Goal: Transaction & Acquisition: Book appointment/travel/reservation

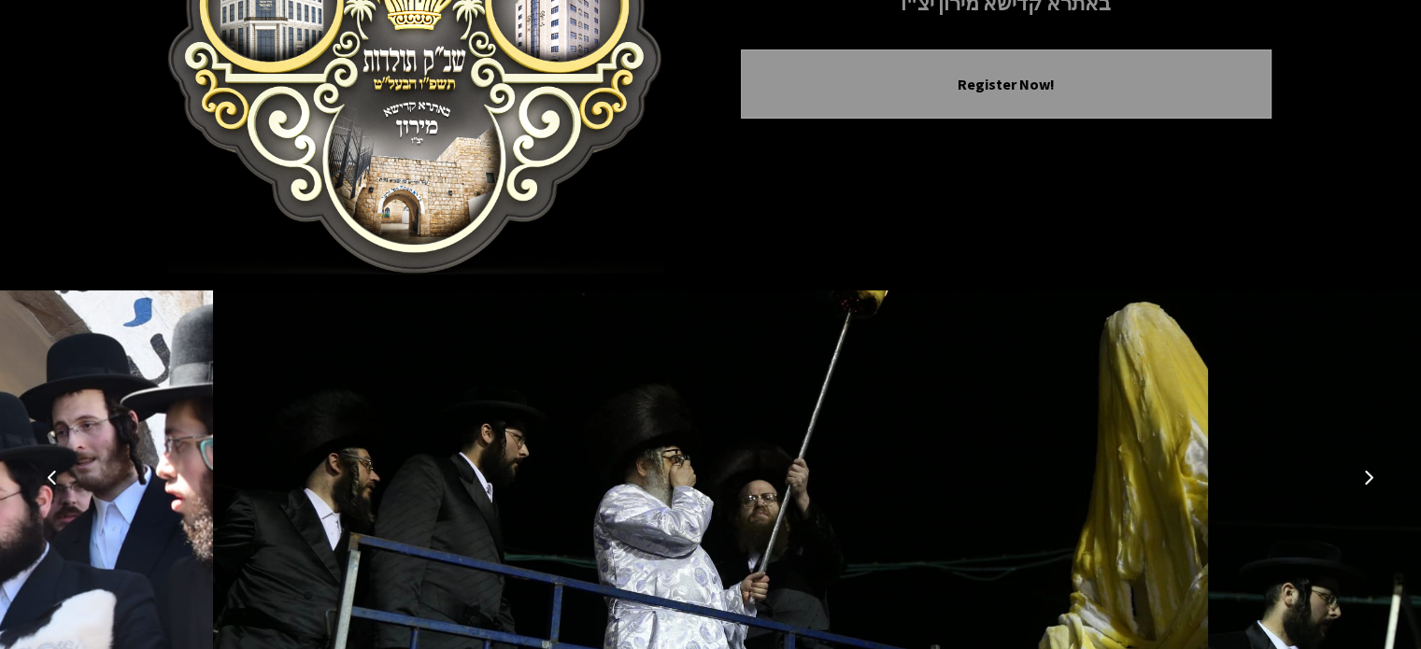
scroll to position [393, 0]
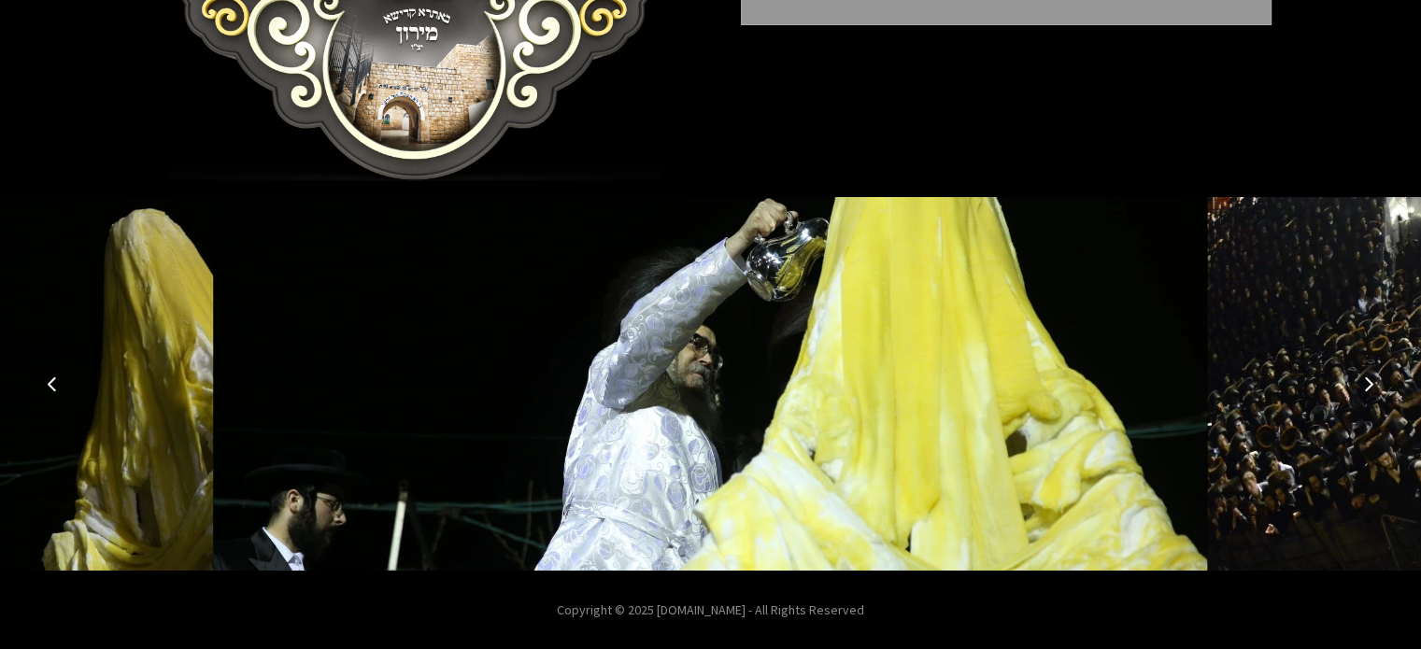
click at [42, 381] on button "Previous image" at bounding box center [52, 384] width 45 height 45
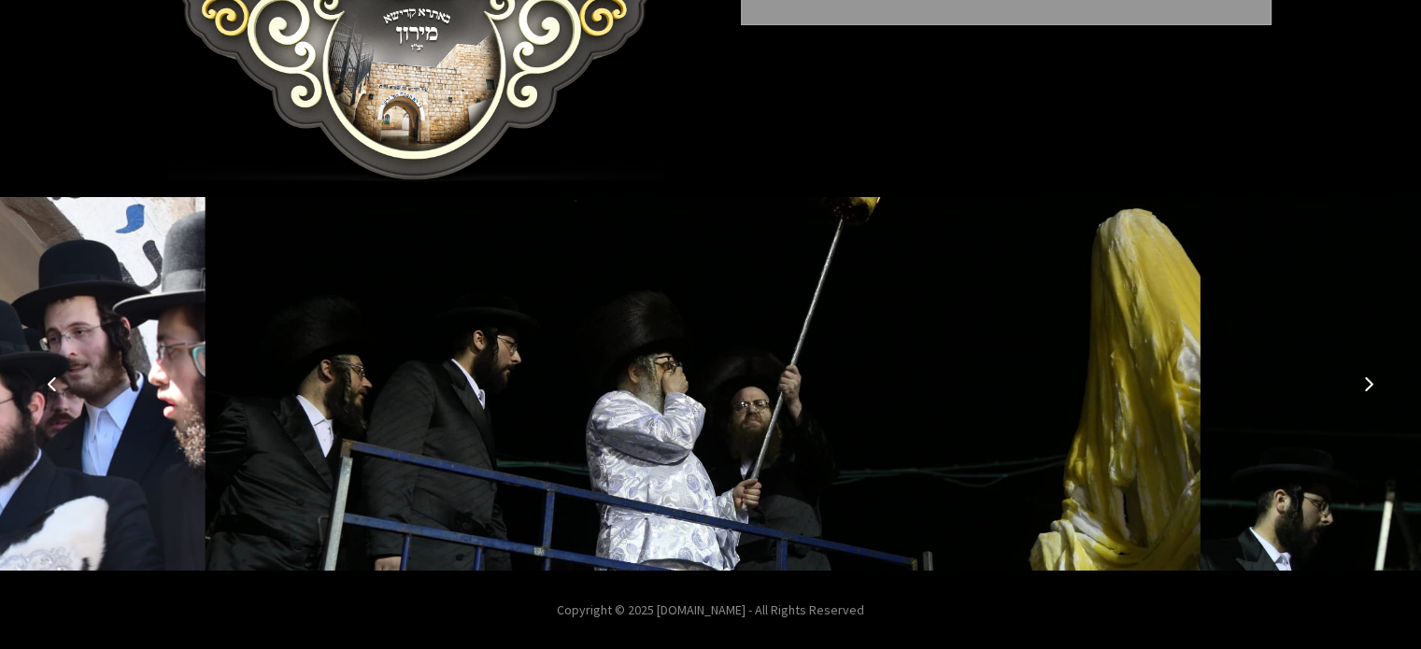
click at [48, 381] on icon "Previous image" at bounding box center [52, 384] width 15 height 15
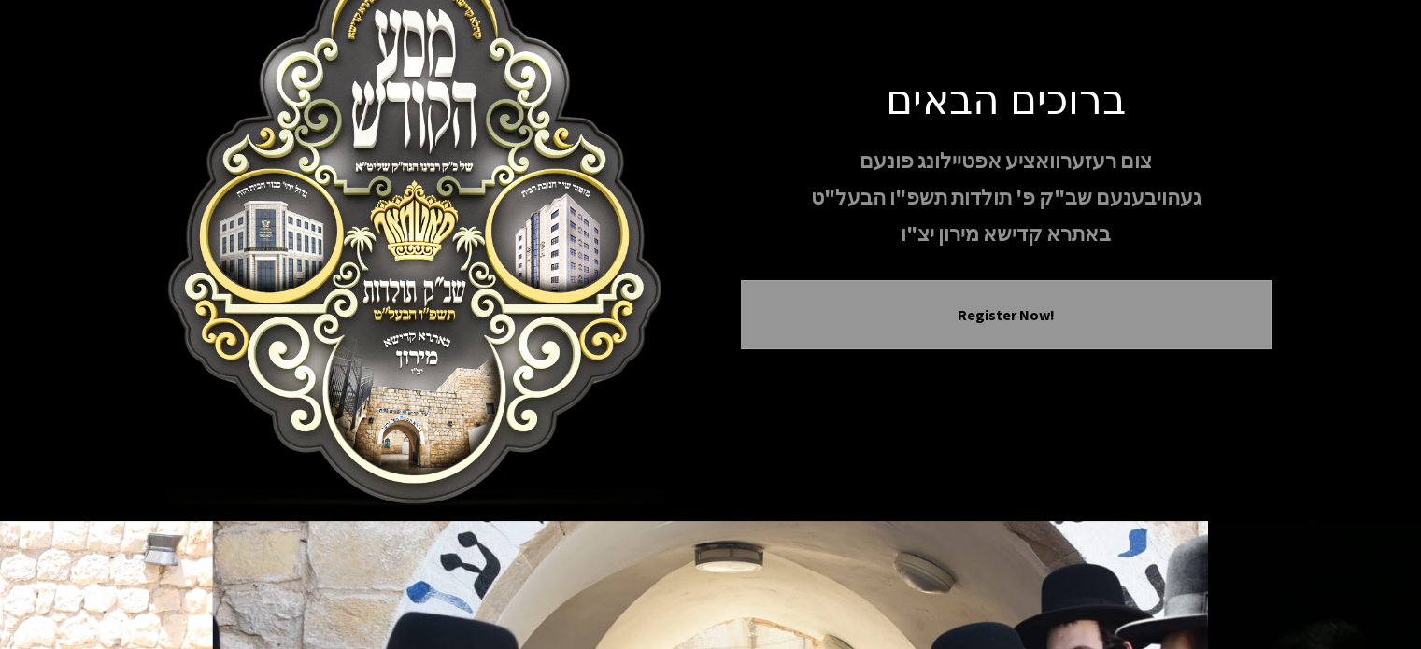
scroll to position [0, 0]
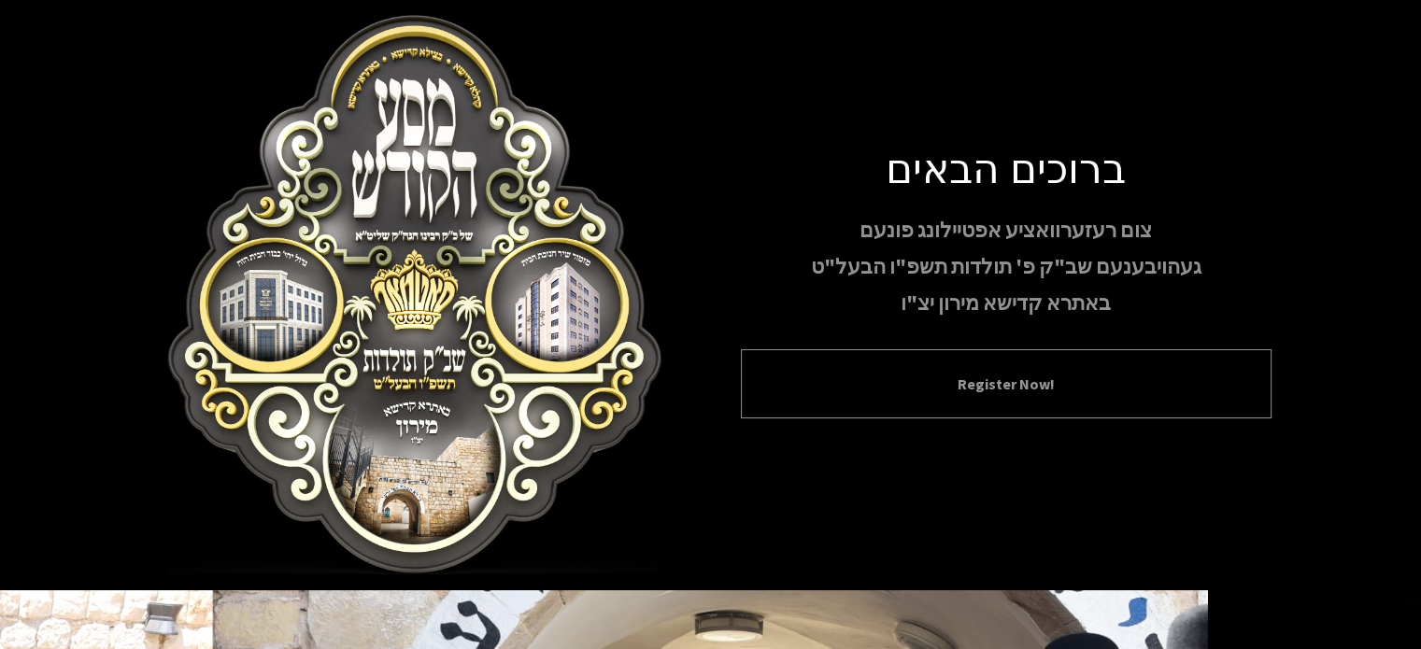
click at [933, 400] on div "Register Now!" at bounding box center [1006, 384] width 531 height 69
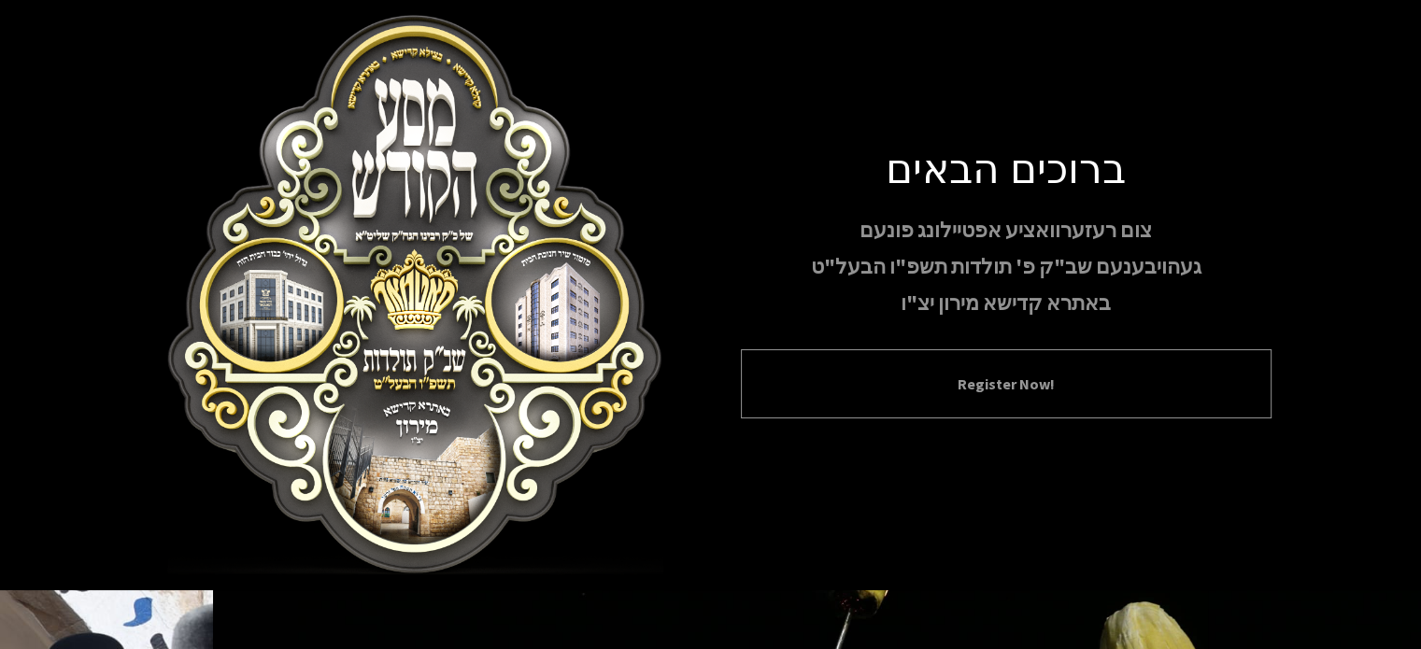
click at [997, 401] on div "Register Now!" at bounding box center [1006, 384] width 531 height 69
click at [1009, 380] on button "Register Now!" at bounding box center [1006, 384] width 484 height 22
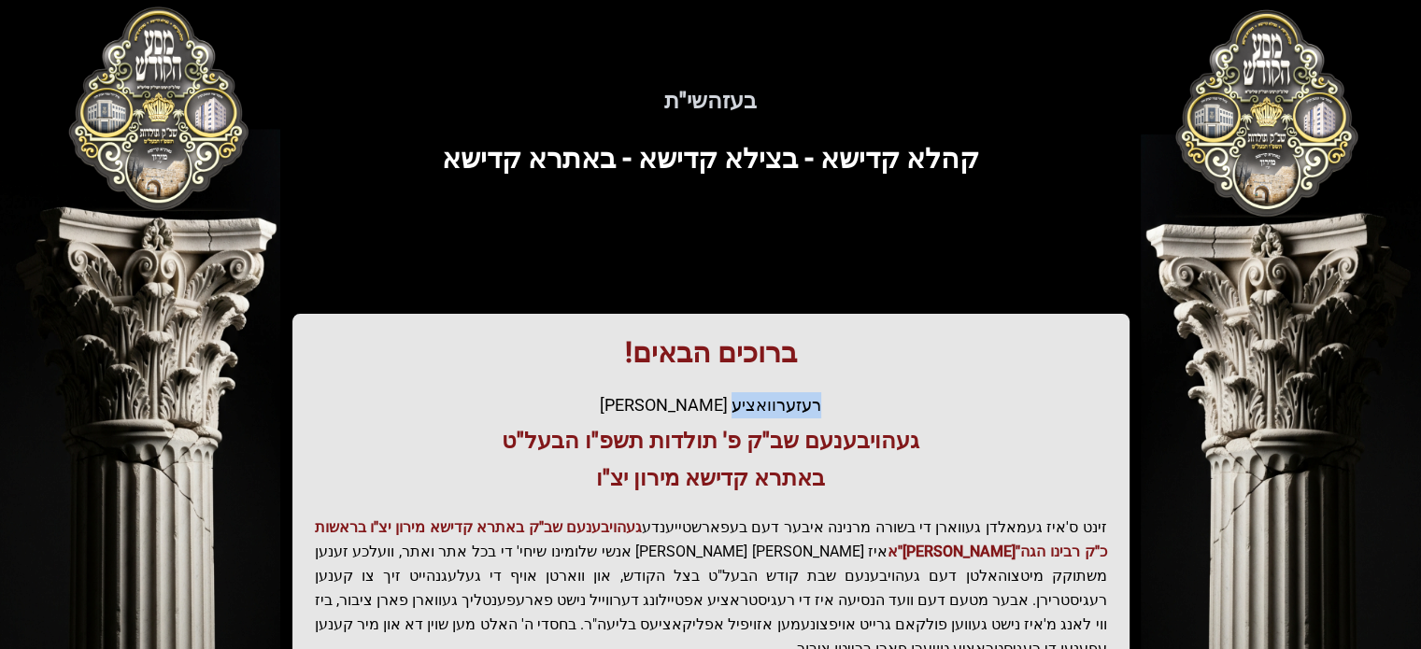
click at [1006, 379] on div "ברוכים הבאים! רעזערוואציע אפטיילונג פונעם געהויבענעם שב"ק פ' תולדות תשפ"ו הבעל"…" at bounding box center [711, 636] width 837 height 645
click at [1006, 378] on div "ברוכים הבאים! רעזערוואציע אפטיילונג פונעם געהויבענעם שב"ק פ' תולדות תשפ"ו הבעל"…" at bounding box center [711, 636] width 837 height 645
click at [942, 258] on div "בעזהשי"ת קהלא קדישא - בצילא קדישא - באתרא קדישא ברוכים הבאים! רעזערוואציע אפטיי…" at bounding box center [711, 517] width 1196 height 944
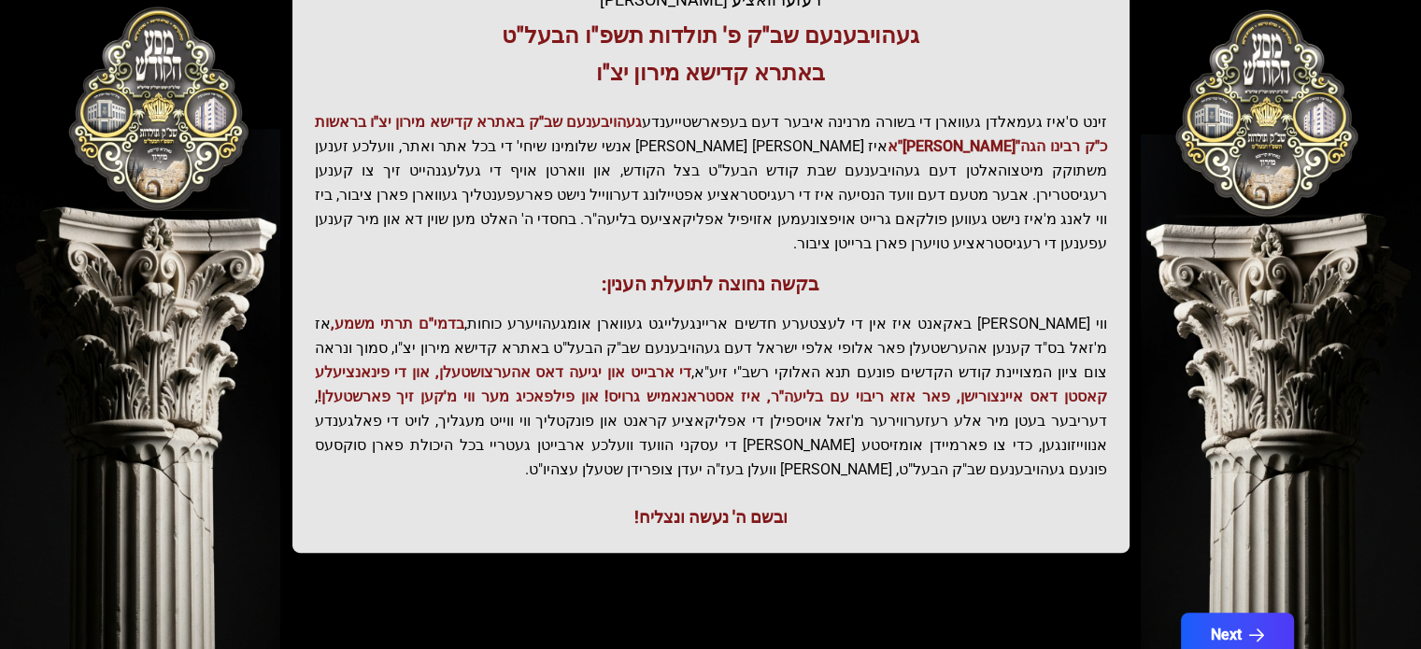
scroll to position [432, 0]
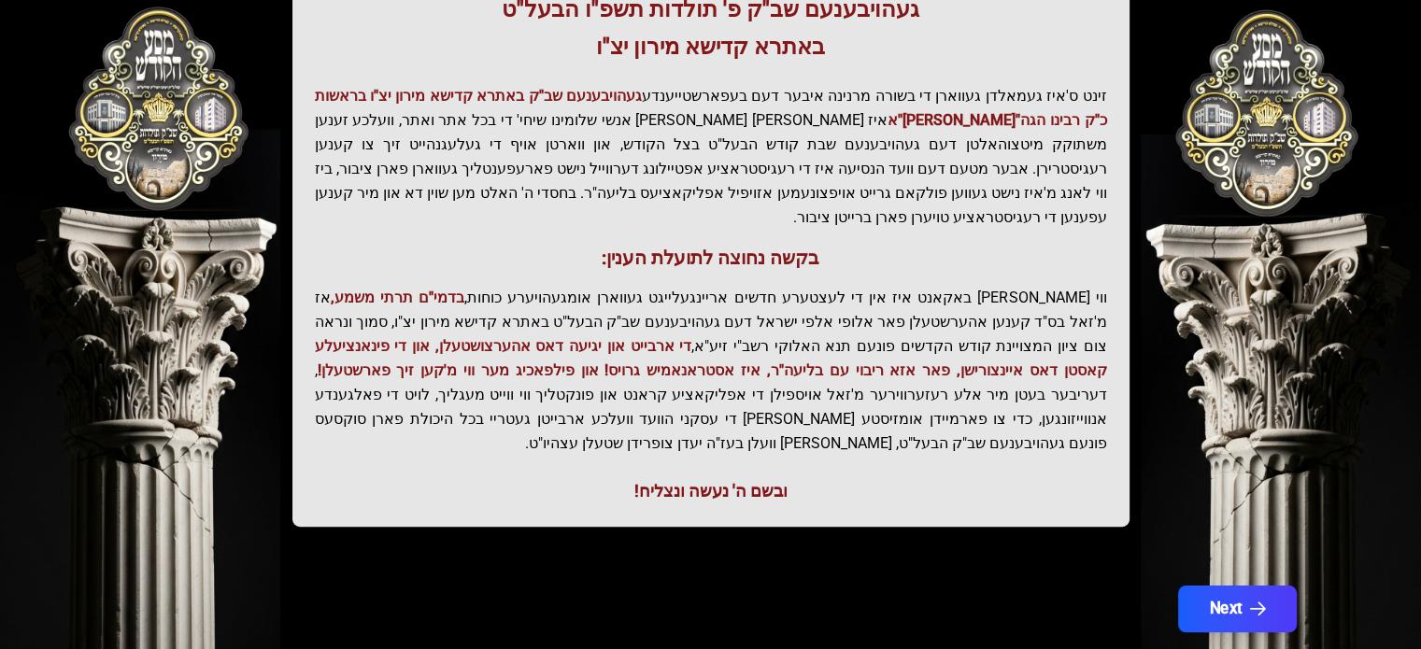
click at [1231, 586] on button "Next" at bounding box center [1237, 609] width 119 height 47
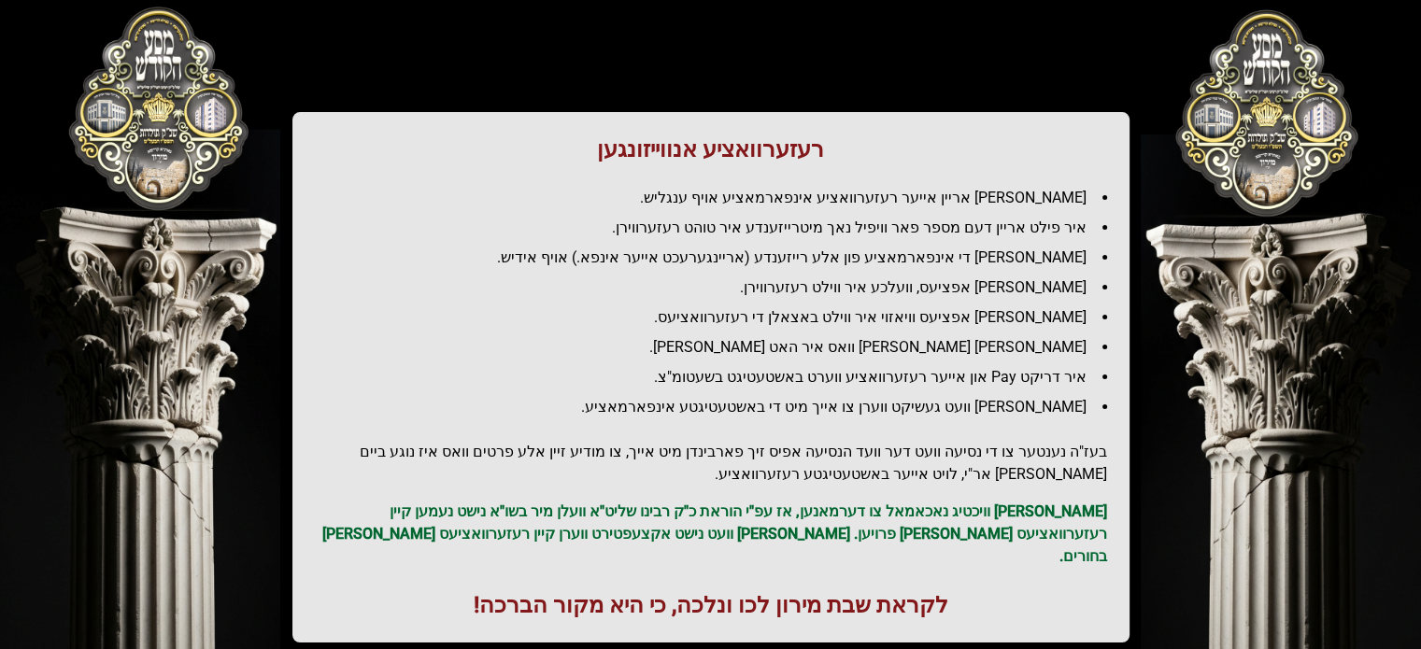
scroll to position [254, 0]
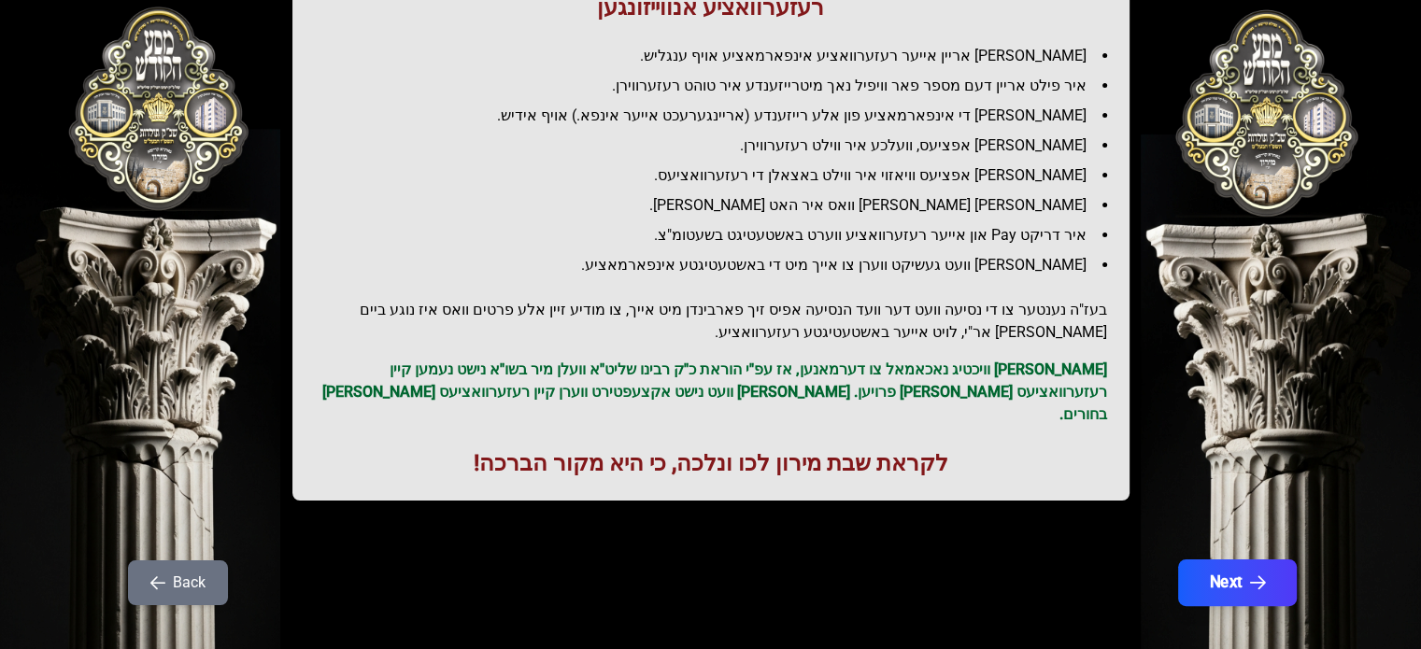
click at [1234, 560] on button "Next" at bounding box center [1237, 583] width 119 height 47
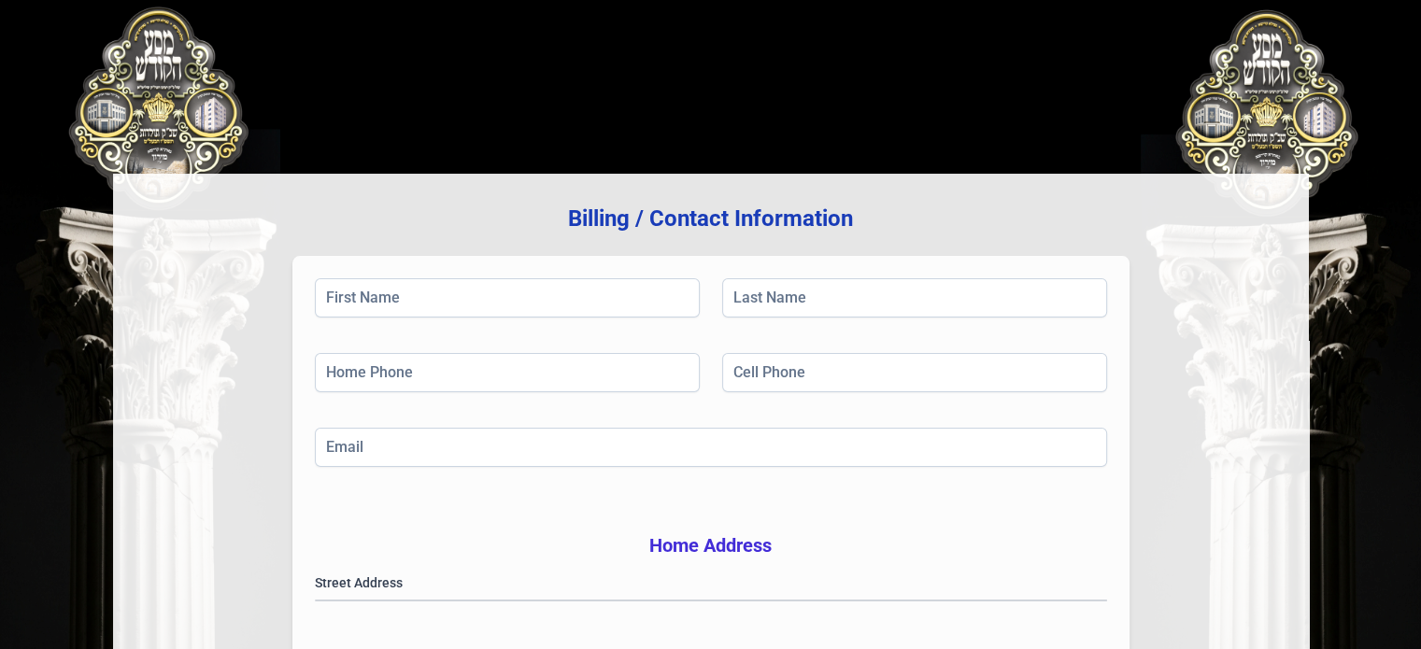
scroll to position [507, 0]
